Goal: Task Accomplishment & Management: Use online tool/utility

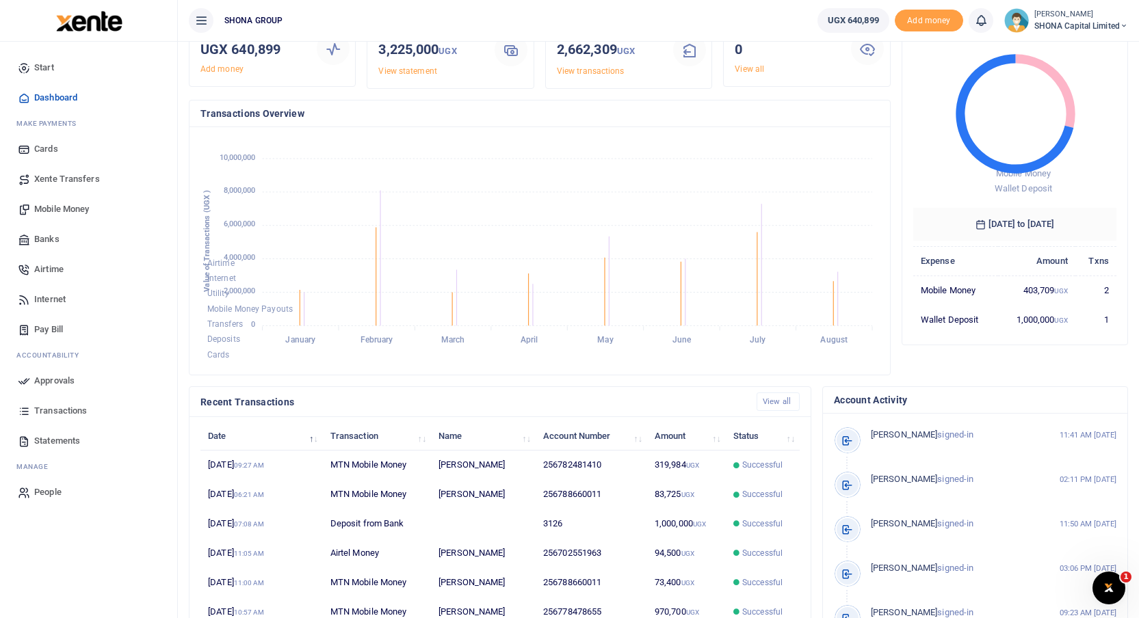
scroll to position [11, 10]
click at [54, 412] on span "Transactions" at bounding box center [60, 411] width 53 height 14
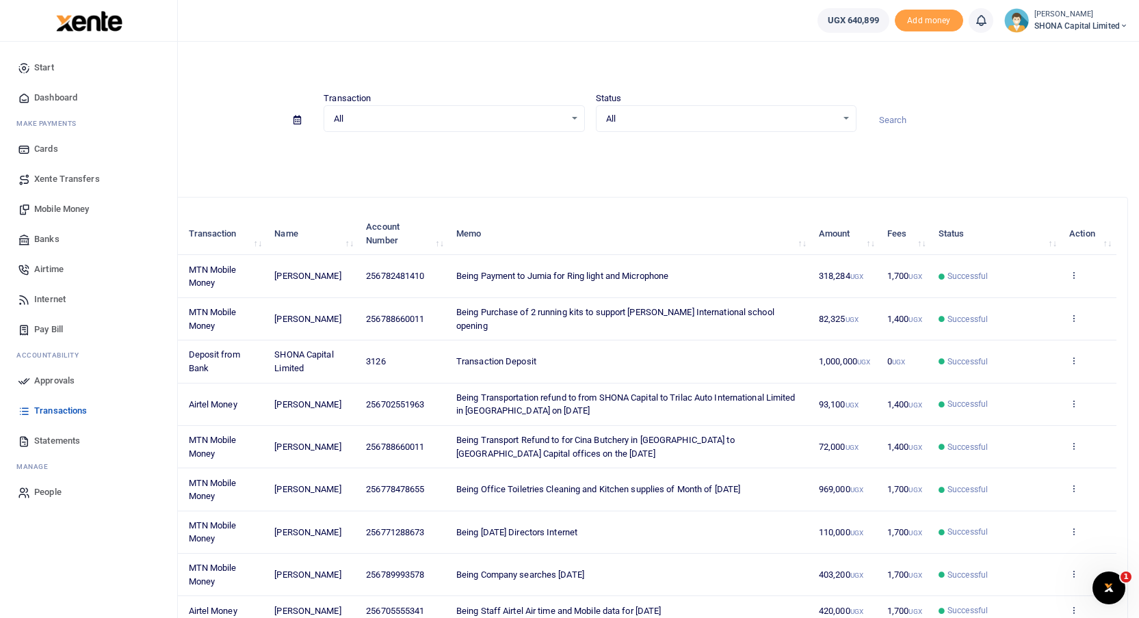
click at [40, 328] on span "Pay Bill" at bounding box center [48, 330] width 29 height 14
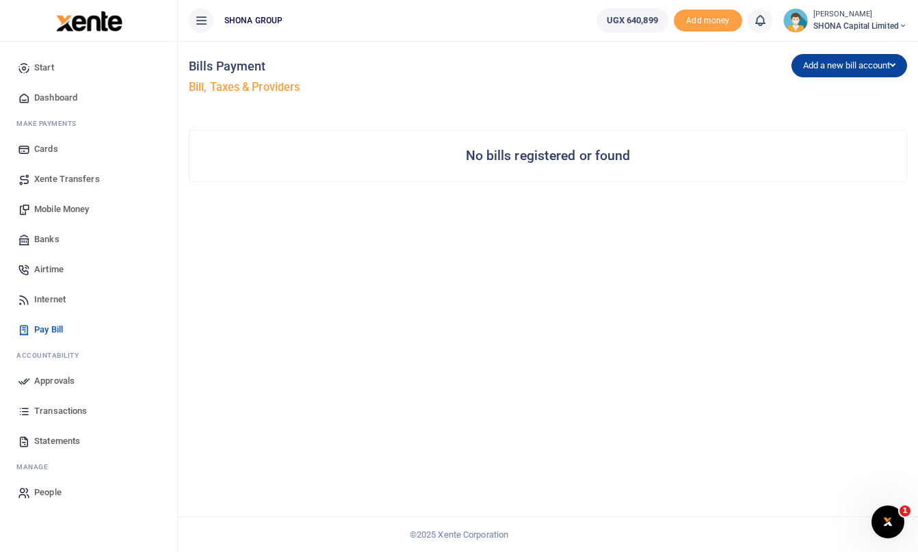
click at [813, 68] on button "Add a new bill account" at bounding box center [849, 65] width 116 height 23
click at [812, 128] on link "URA" at bounding box center [846, 132] width 108 height 19
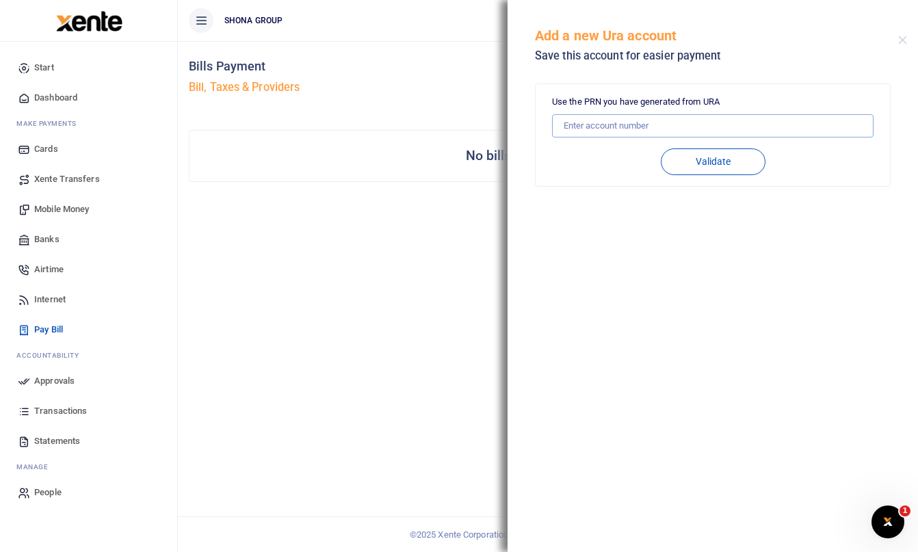
click at [627, 127] on input "text" at bounding box center [712, 125] width 321 height 23
paste input "2260002515647"
type input "2260002515647"
click at [709, 166] on button "Validate" at bounding box center [713, 161] width 105 height 27
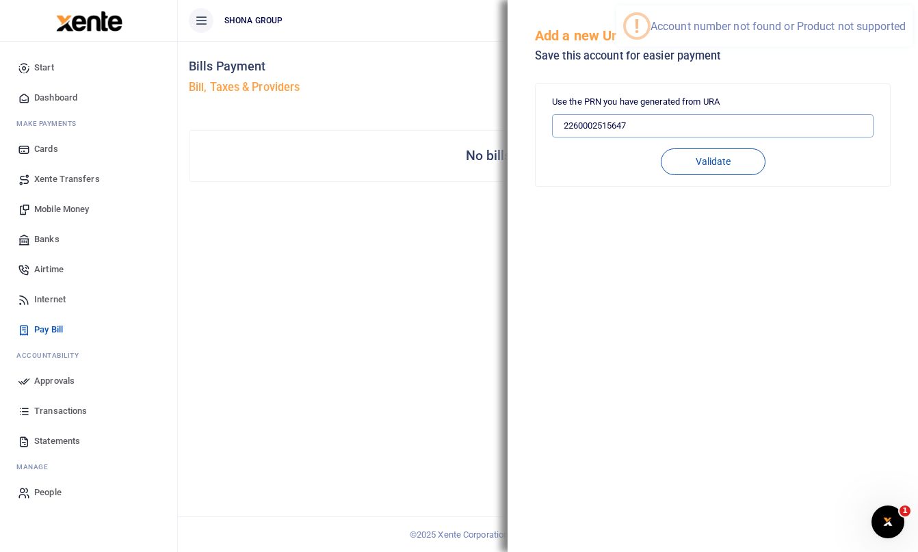
drag, startPoint x: 645, startPoint y: 128, endPoint x: 636, endPoint y: 129, distance: 9.0
click at [645, 128] on input "2260002515647" at bounding box center [712, 125] width 321 height 23
drag, startPoint x: 564, startPoint y: 125, endPoint x: 570, endPoint y: 144, distance: 19.7
click at [564, 125] on input "2260002515647" at bounding box center [712, 125] width 321 height 23
click at [675, 114] on input "2260002515647" at bounding box center [712, 125] width 321 height 23
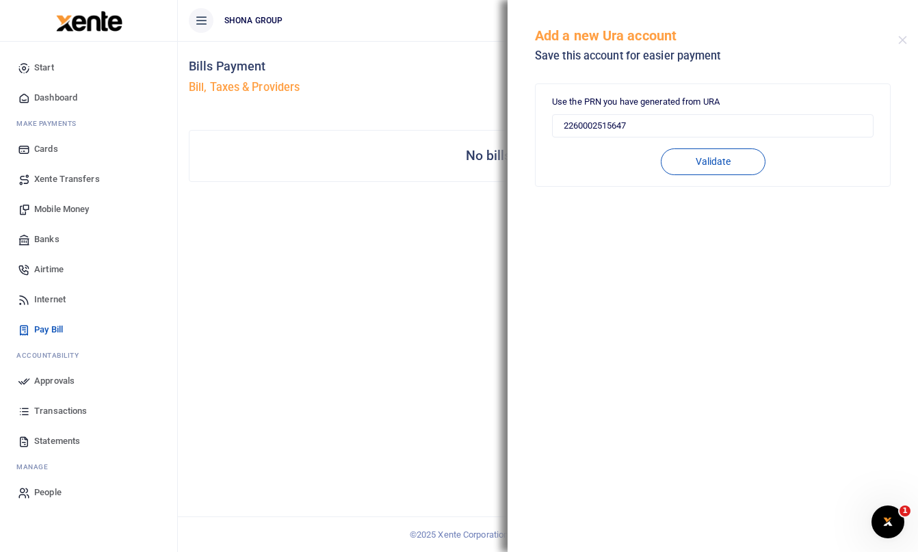
click at [560, 220] on div "Use the PRN you have generated from URA 2260002515647 Validate Tax Payer PRN Am…" at bounding box center [712, 314] width 410 height 476
click at [715, 165] on button "Validate" at bounding box center [713, 161] width 105 height 27
click at [699, 159] on button "Validate" at bounding box center [713, 161] width 105 height 27
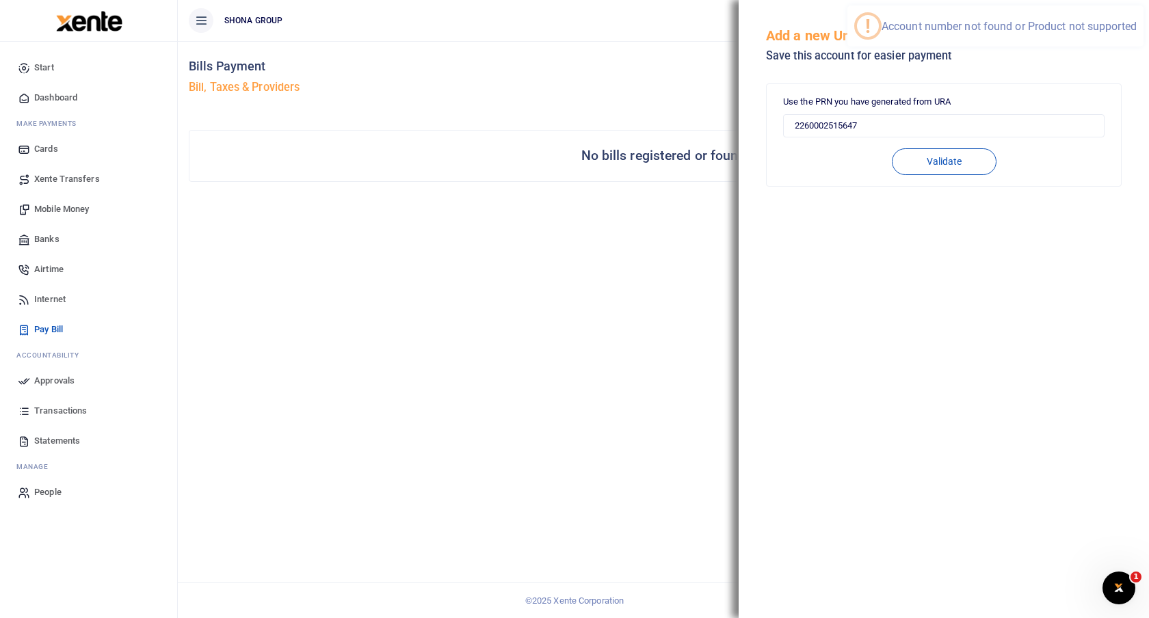
click at [620, 44] on div "Bills Payment Bill, Taxes & Providers" at bounding box center [423, 80] width 469 height 78
click at [1137, 39] on div "Add a new Ura account Save this account for easier payment" at bounding box center [944, 38] width 410 height 76
click at [1133, 39] on button "Close" at bounding box center [1133, 40] width 9 height 9
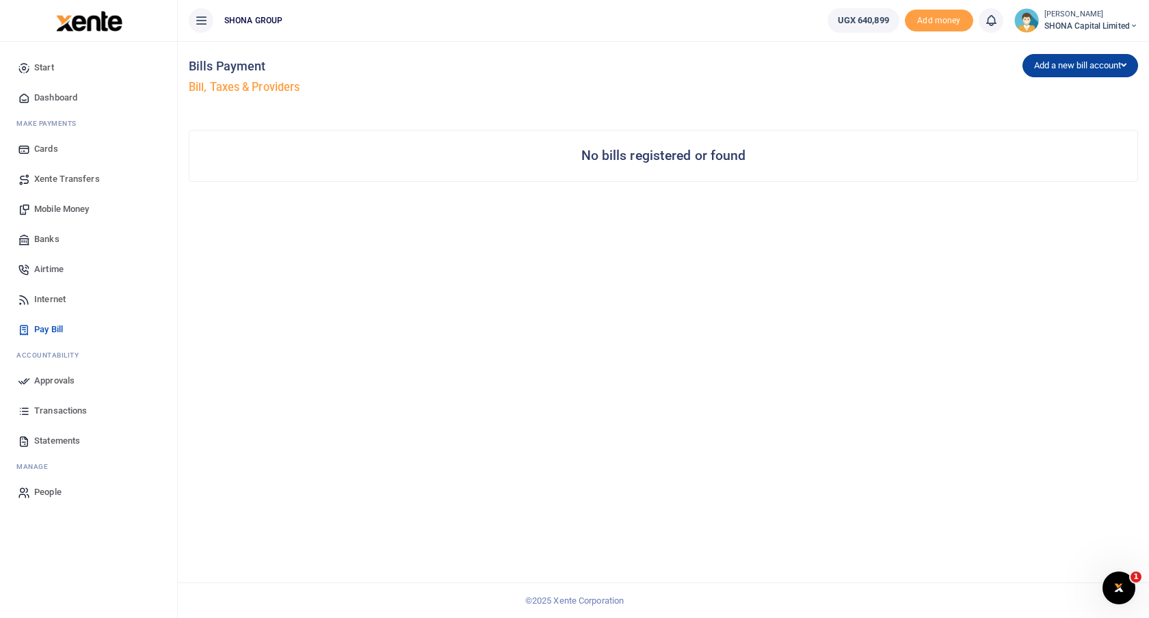
click at [1074, 68] on button "Add a new bill account" at bounding box center [1081, 65] width 116 height 23
click at [1040, 133] on link "URA" at bounding box center [1077, 132] width 108 height 19
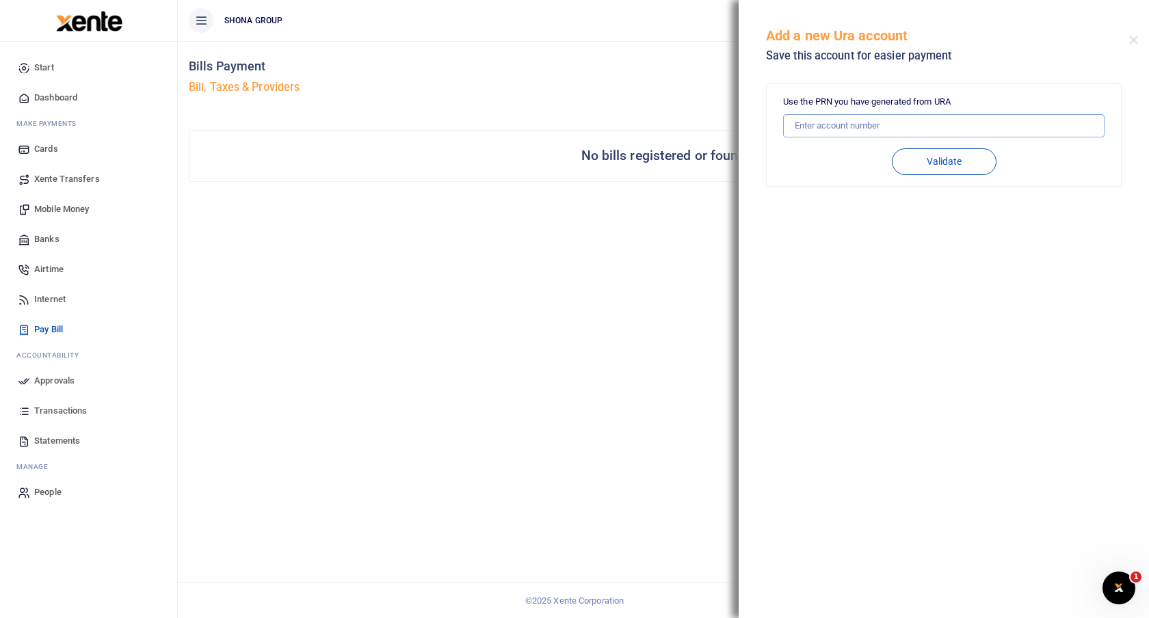
click at [834, 127] on input "text" at bounding box center [943, 125] width 321 height 23
paste input "2260002515647"
type input "2260002515647"
click at [957, 158] on button "Validate" at bounding box center [944, 161] width 105 height 27
